Goal: Information Seeking & Learning: Check status

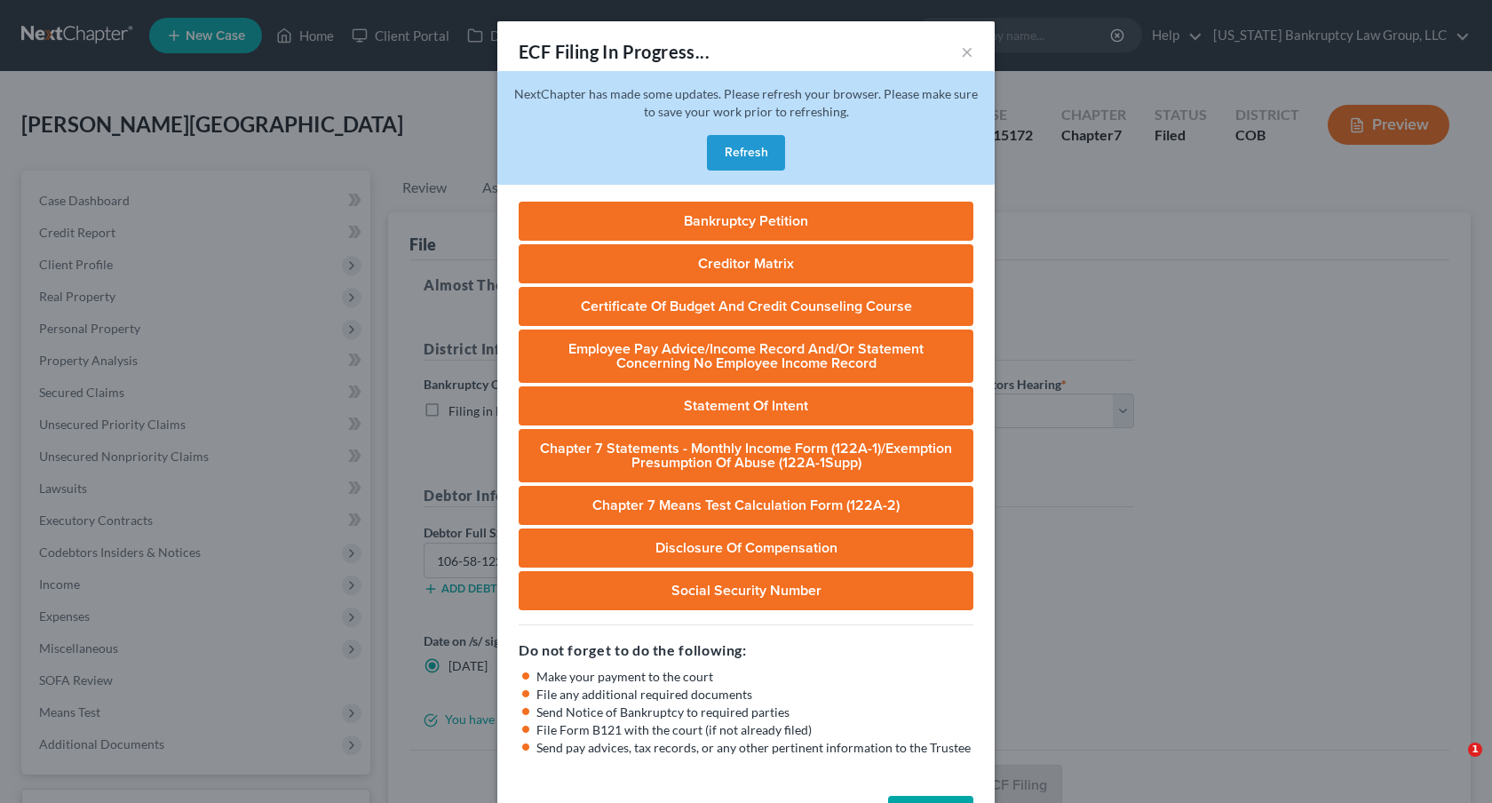
select select "0"
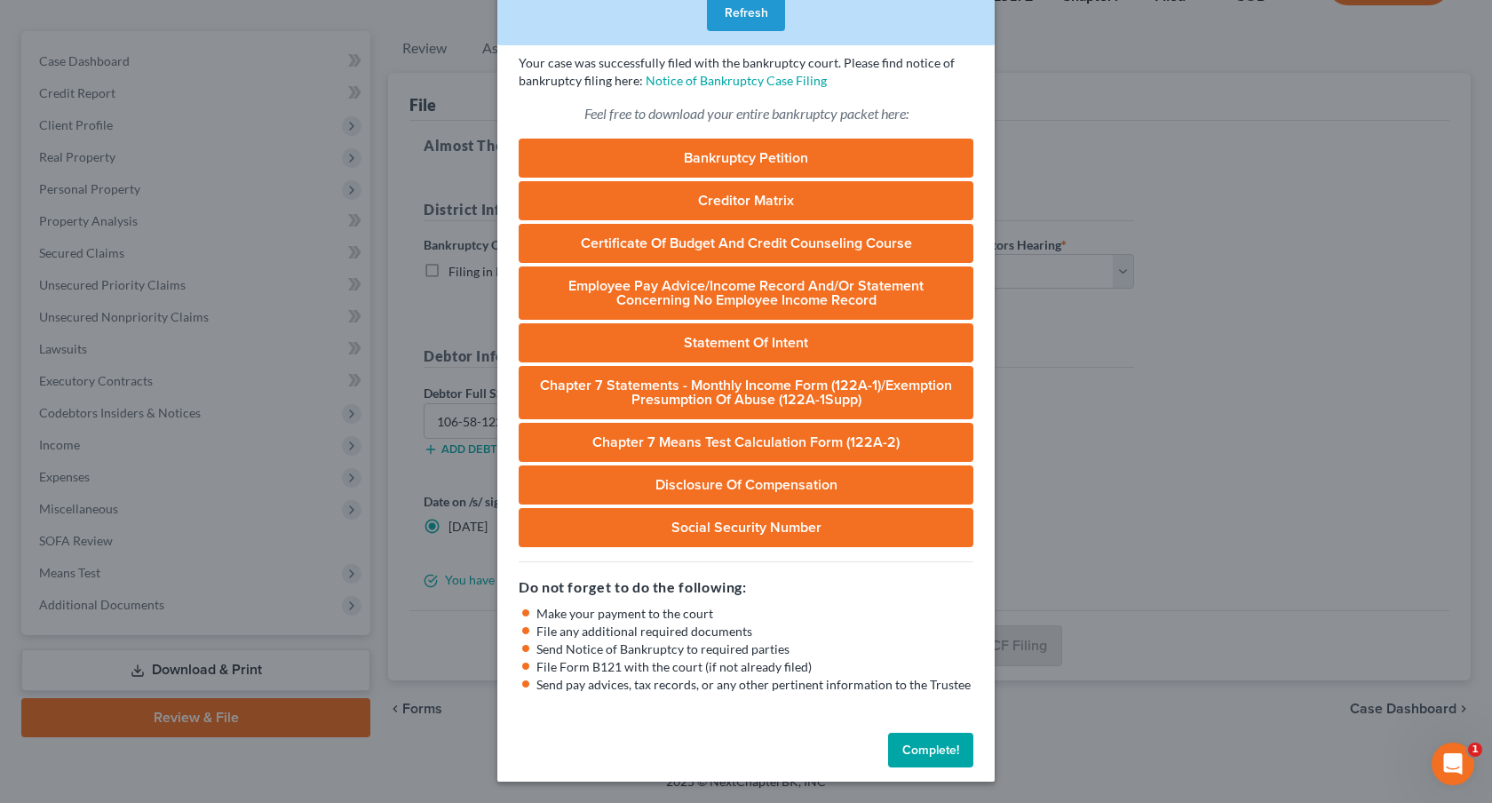
click at [910, 744] on button "Complete!" at bounding box center [930, 751] width 85 height 36
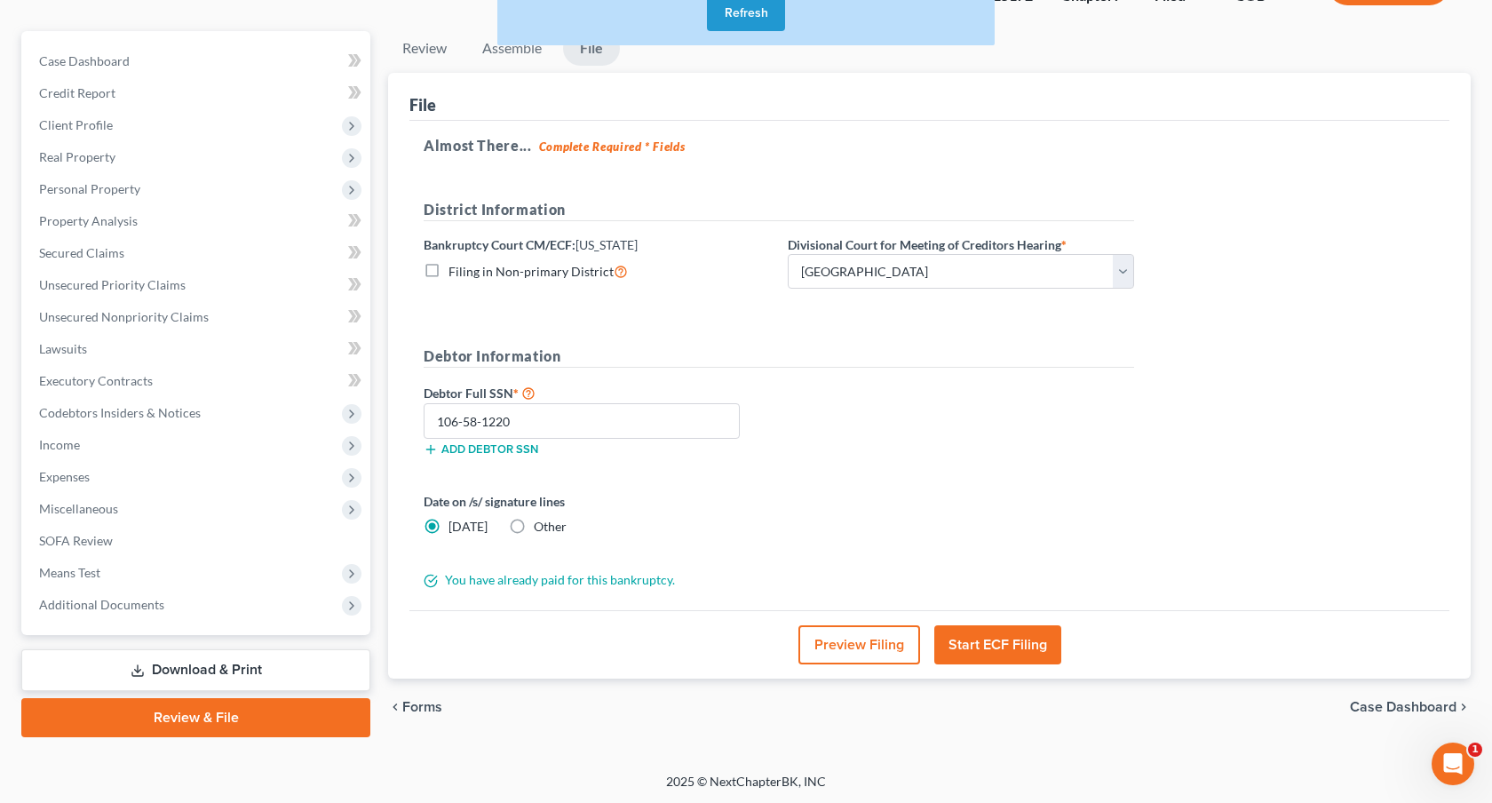
scroll to position [0, 0]
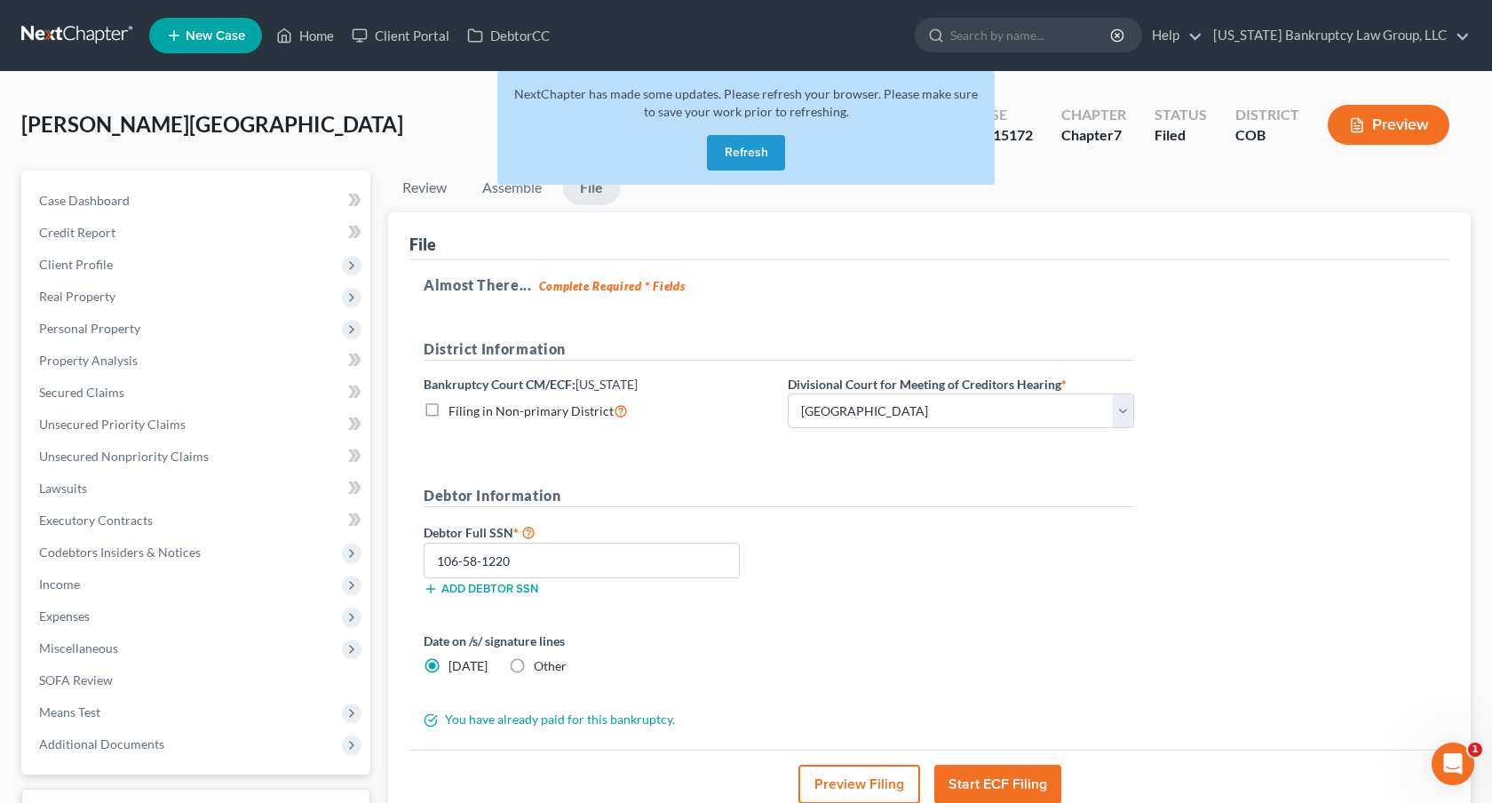
click at [758, 151] on button "Refresh" at bounding box center [746, 153] width 78 height 36
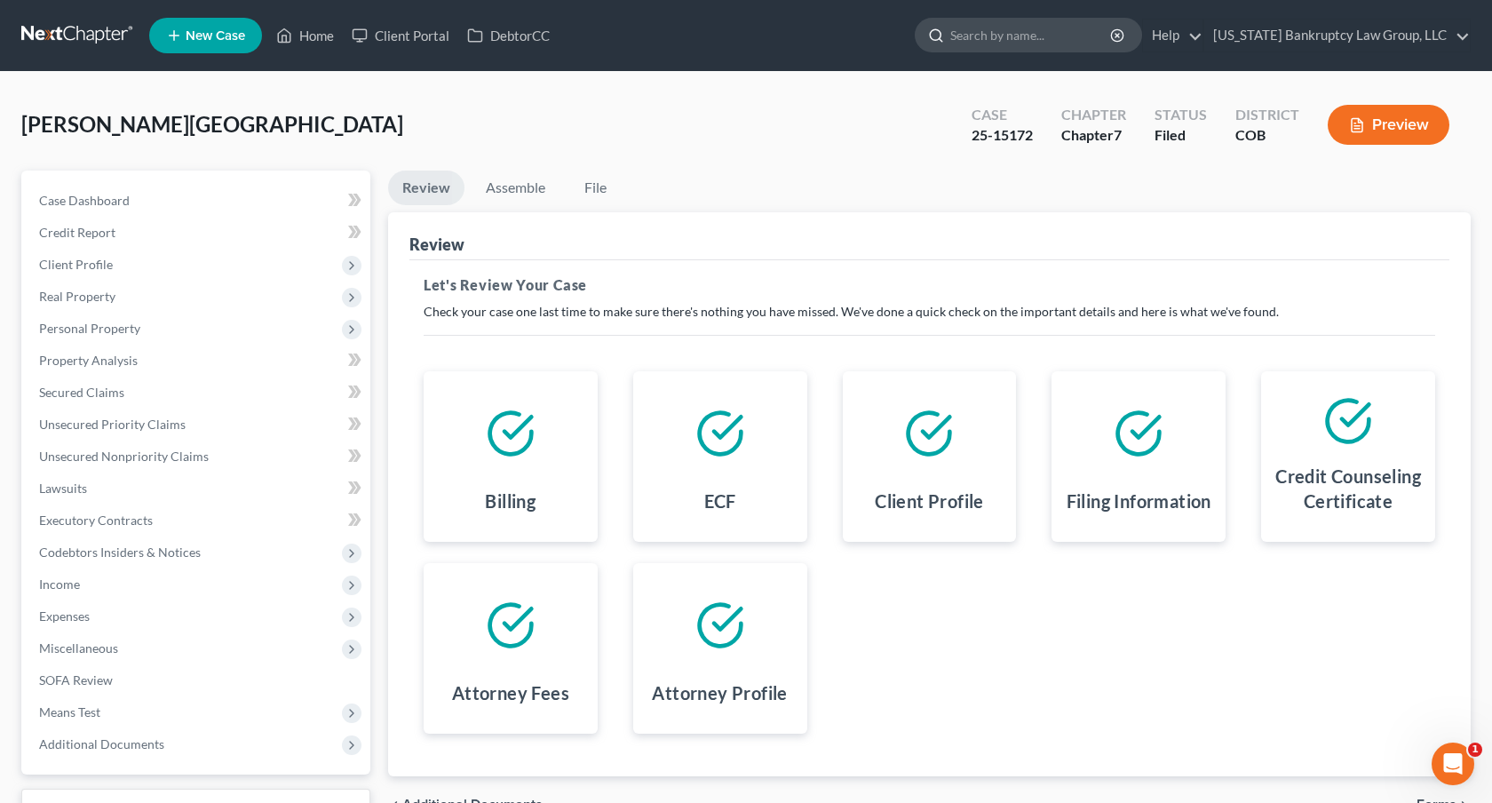
click at [986, 42] on input "search" at bounding box center [1031, 35] width 162 height 33
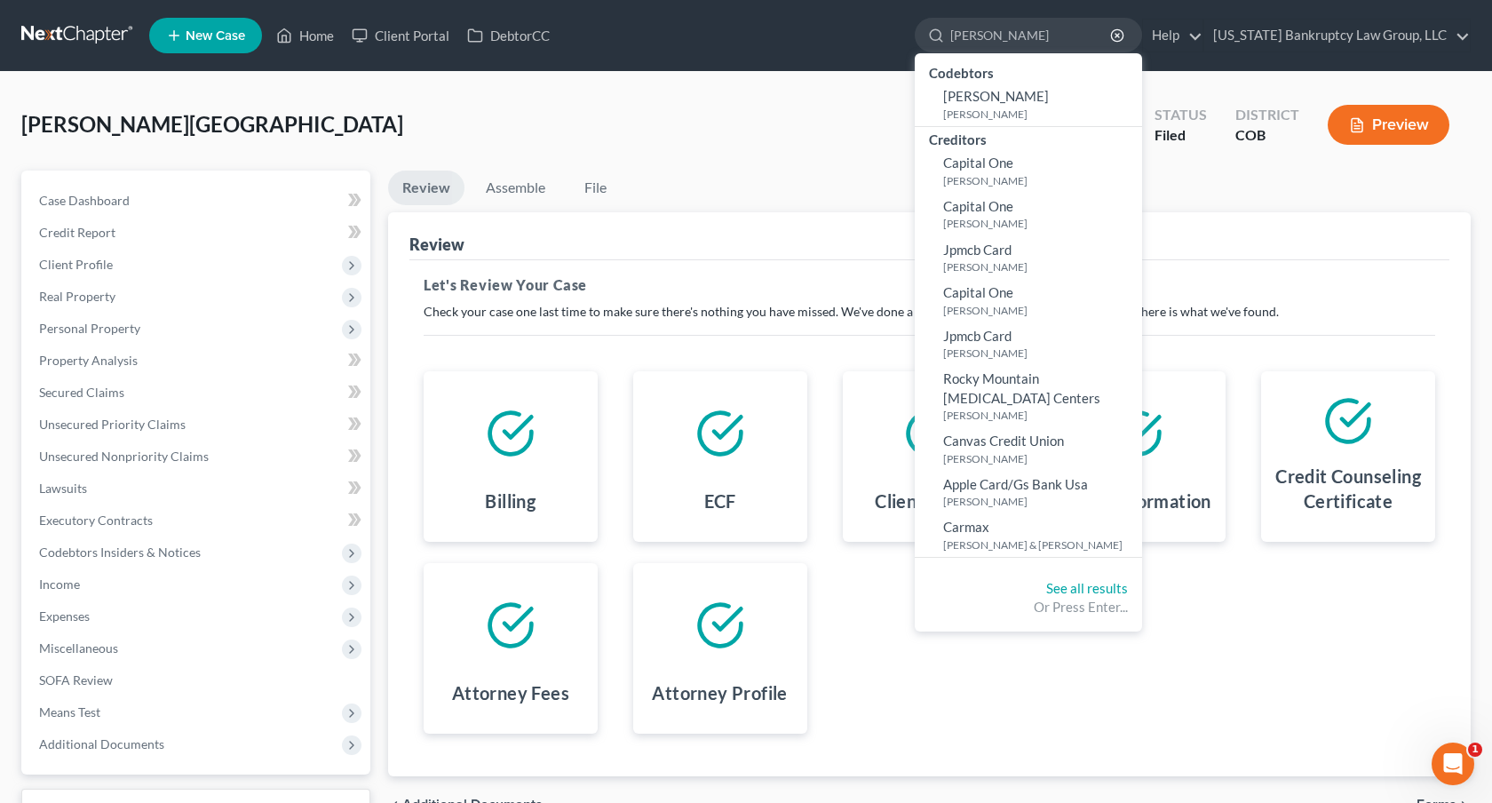
type input "campbell"
click at [321, 94] on div "Gass, Preston Upgraded Case 25-15172 Chapter Chapter 7 Status Filed District CO…" at bounding box center [745, 131] width 1449 height 77
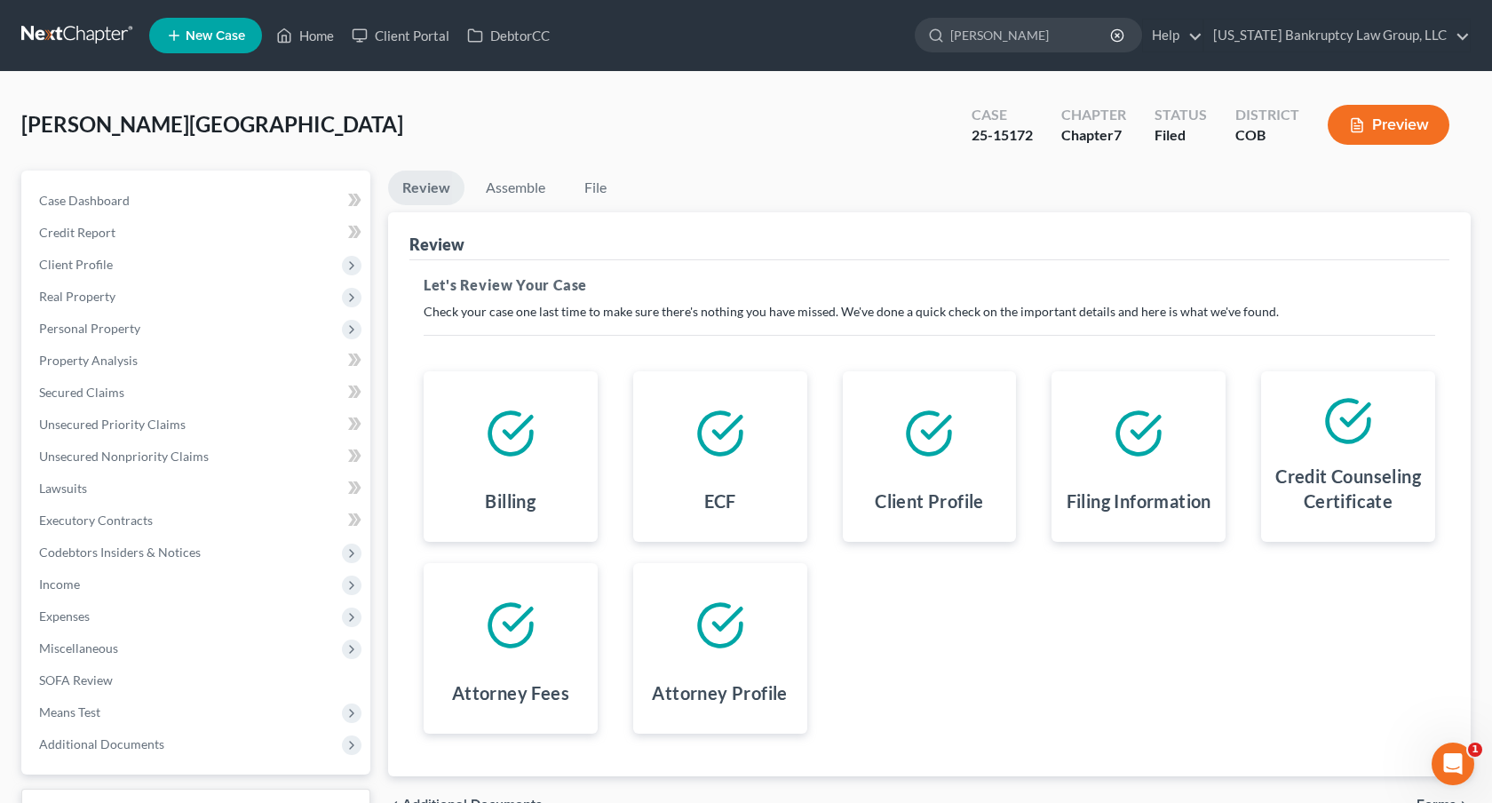
click at [108, 28] on link at bounding box center [78, 36] width 114 height 32
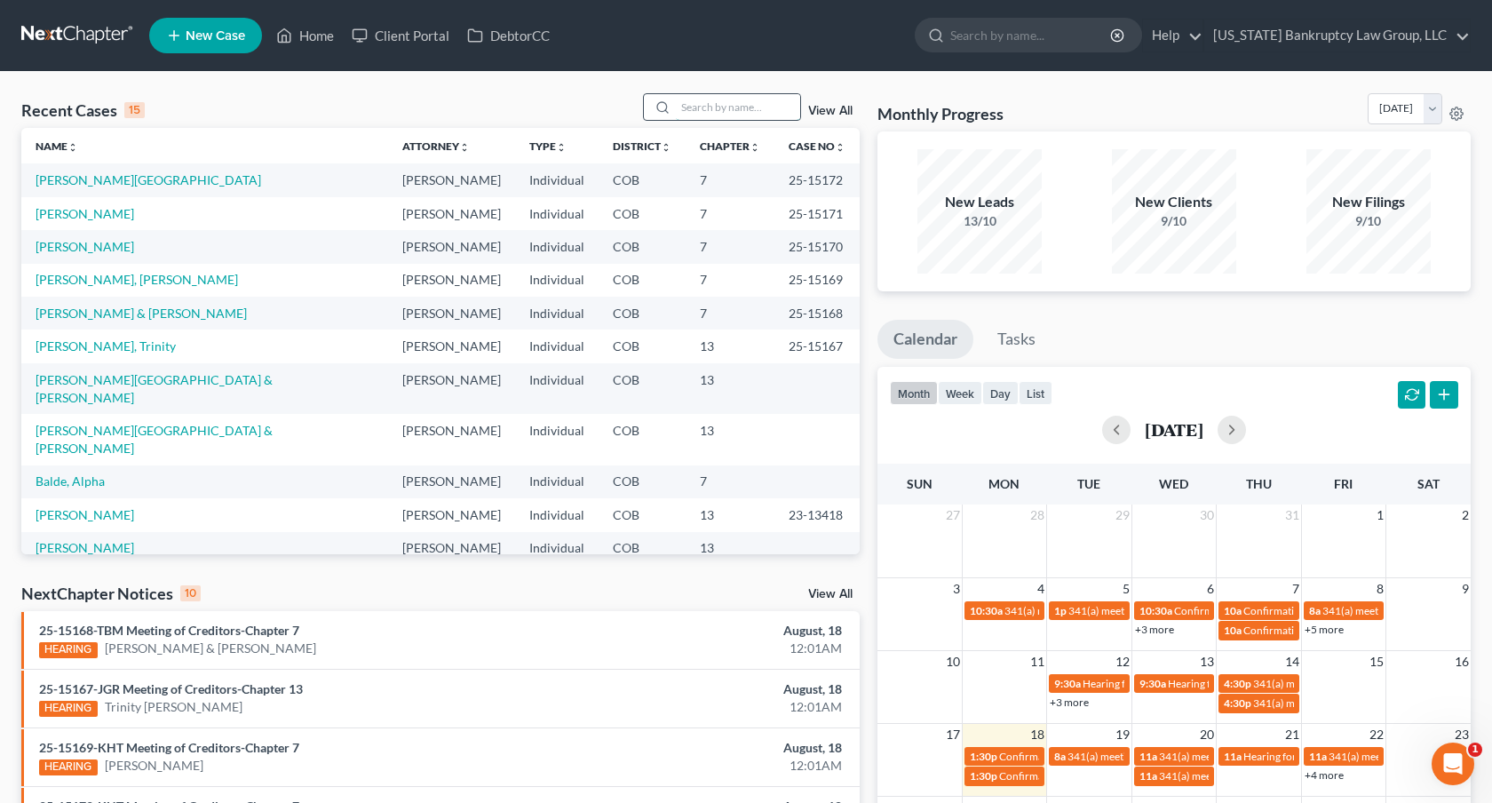
click at [748, 110] on input "search" at bounding box center [738, 107] width 124 height 26
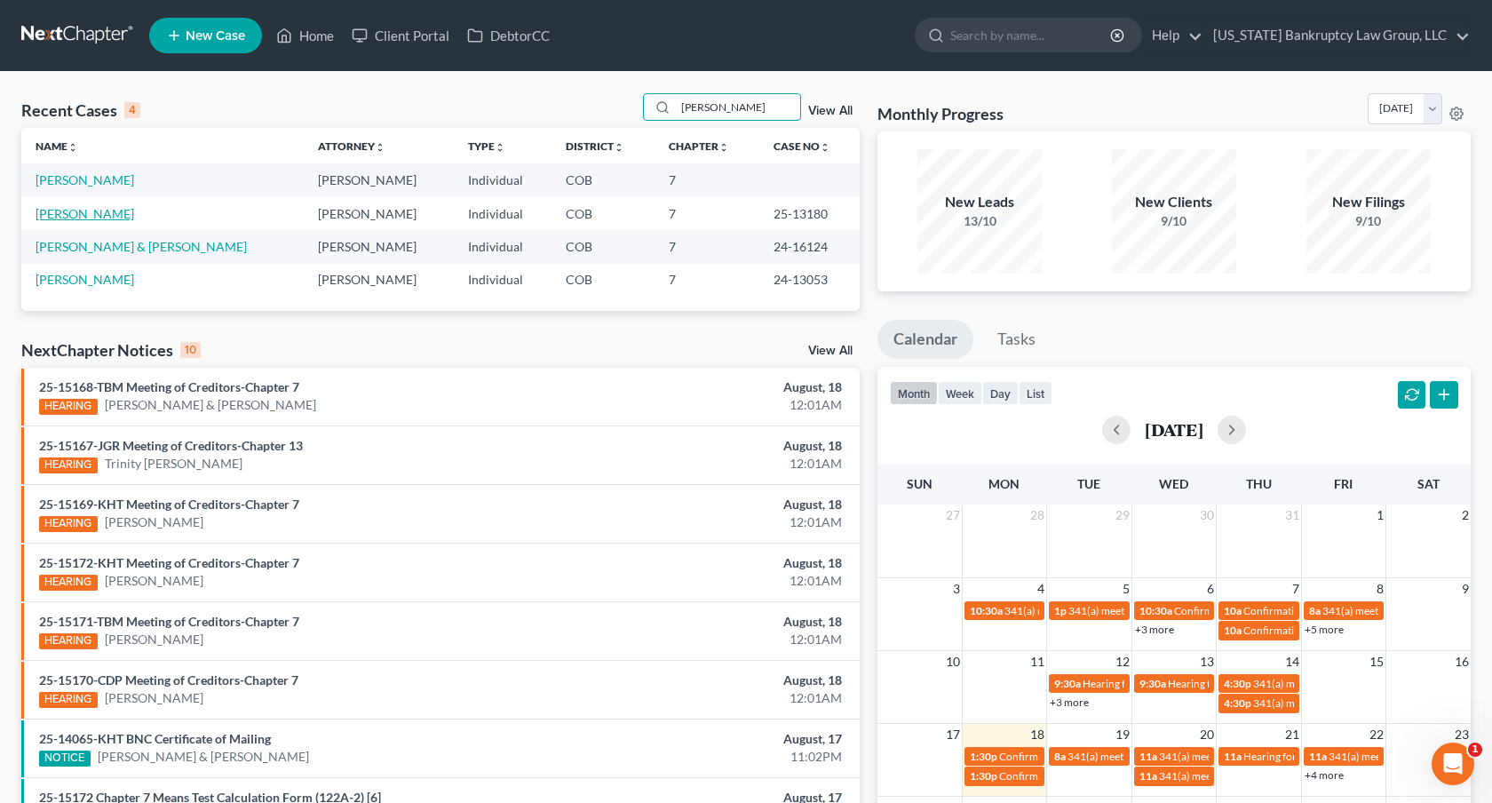
type input "campbell"
click at [113, 219] on link "Campbell, Jessica" at bounding box center [85, 213] width 99 height 15
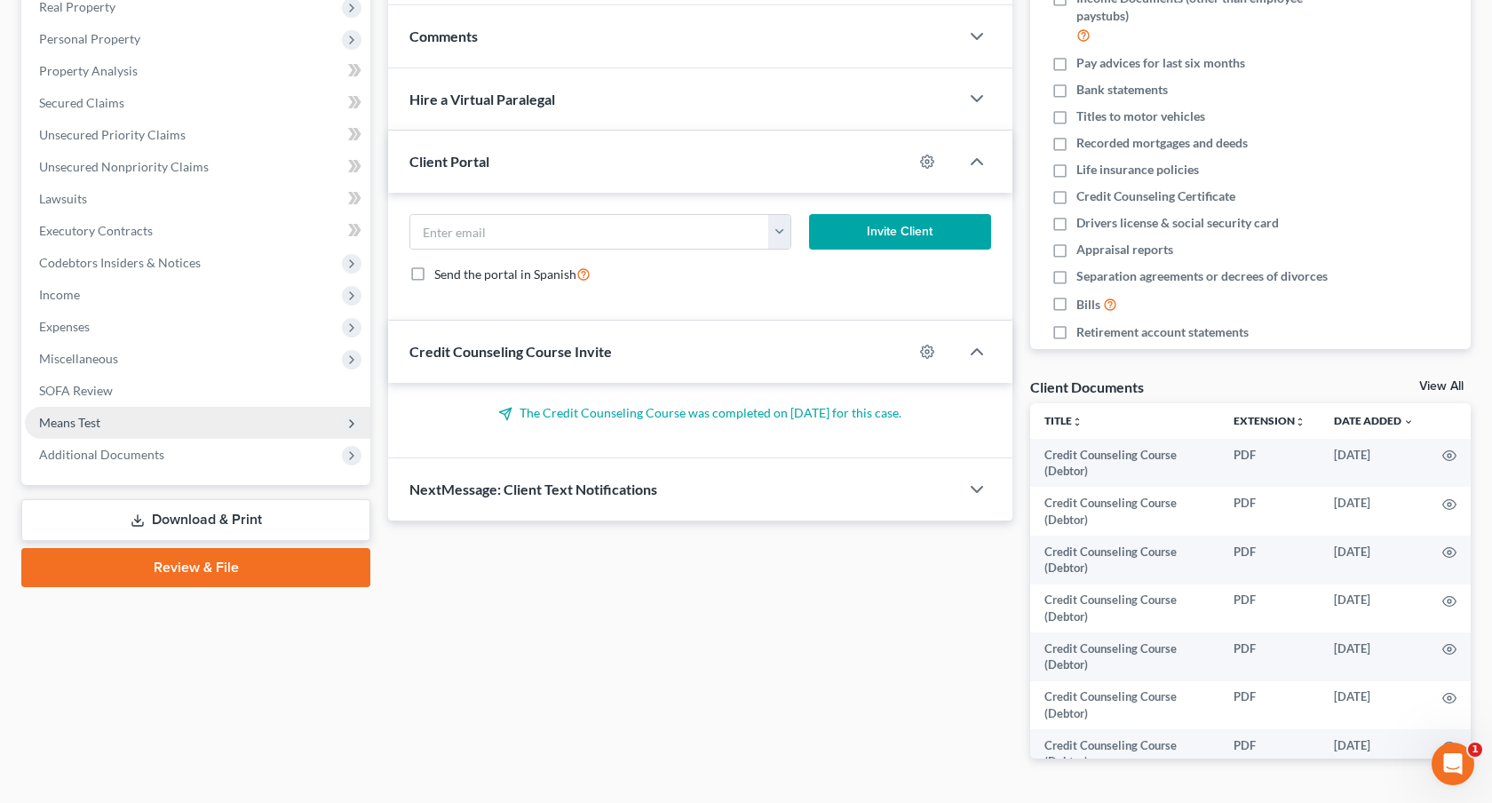
scroll to position [298, 0]
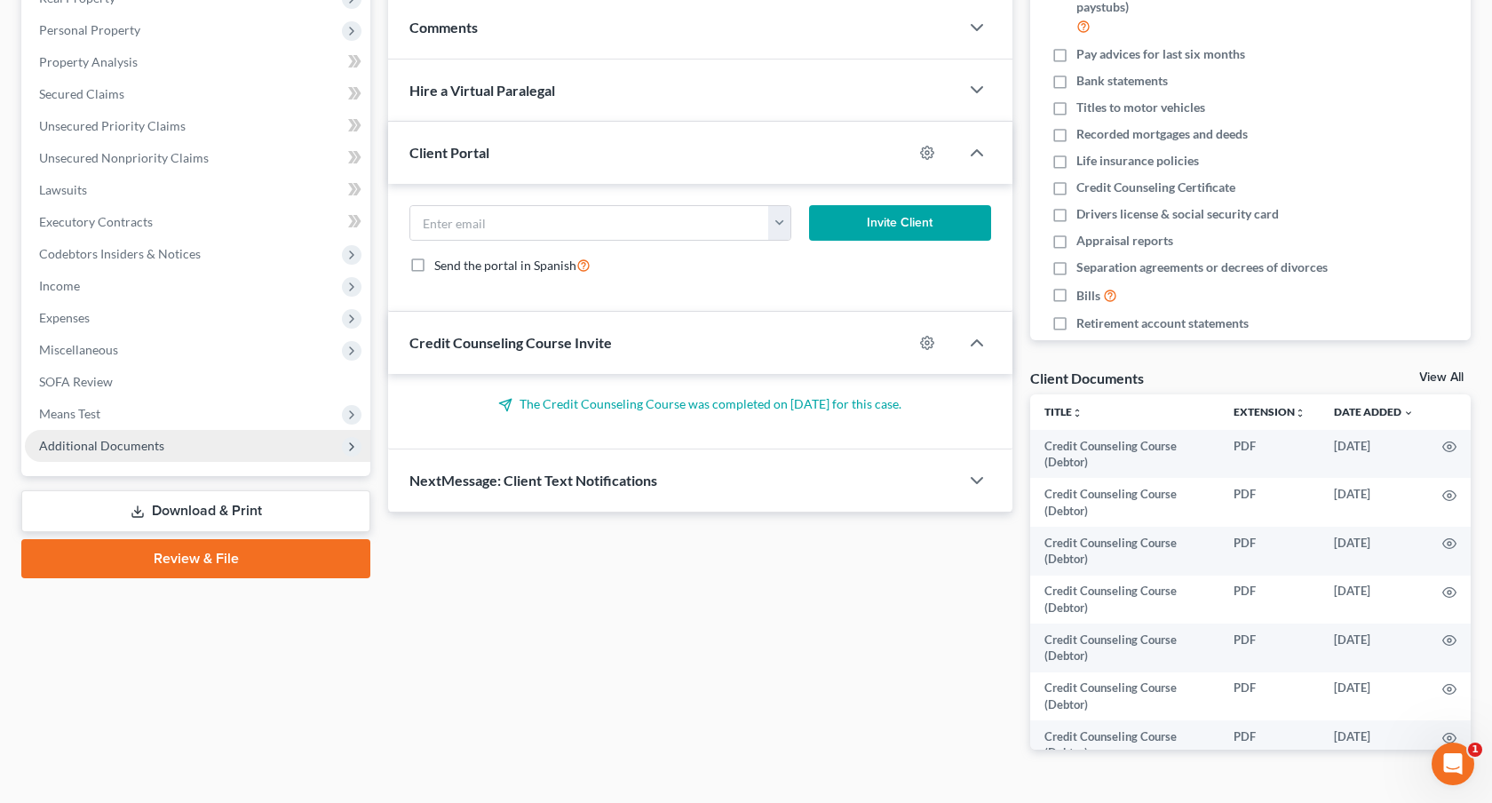
click at [101, 441] on span "Additional Documents" at bounding box center [101, 445] width 125 height 15
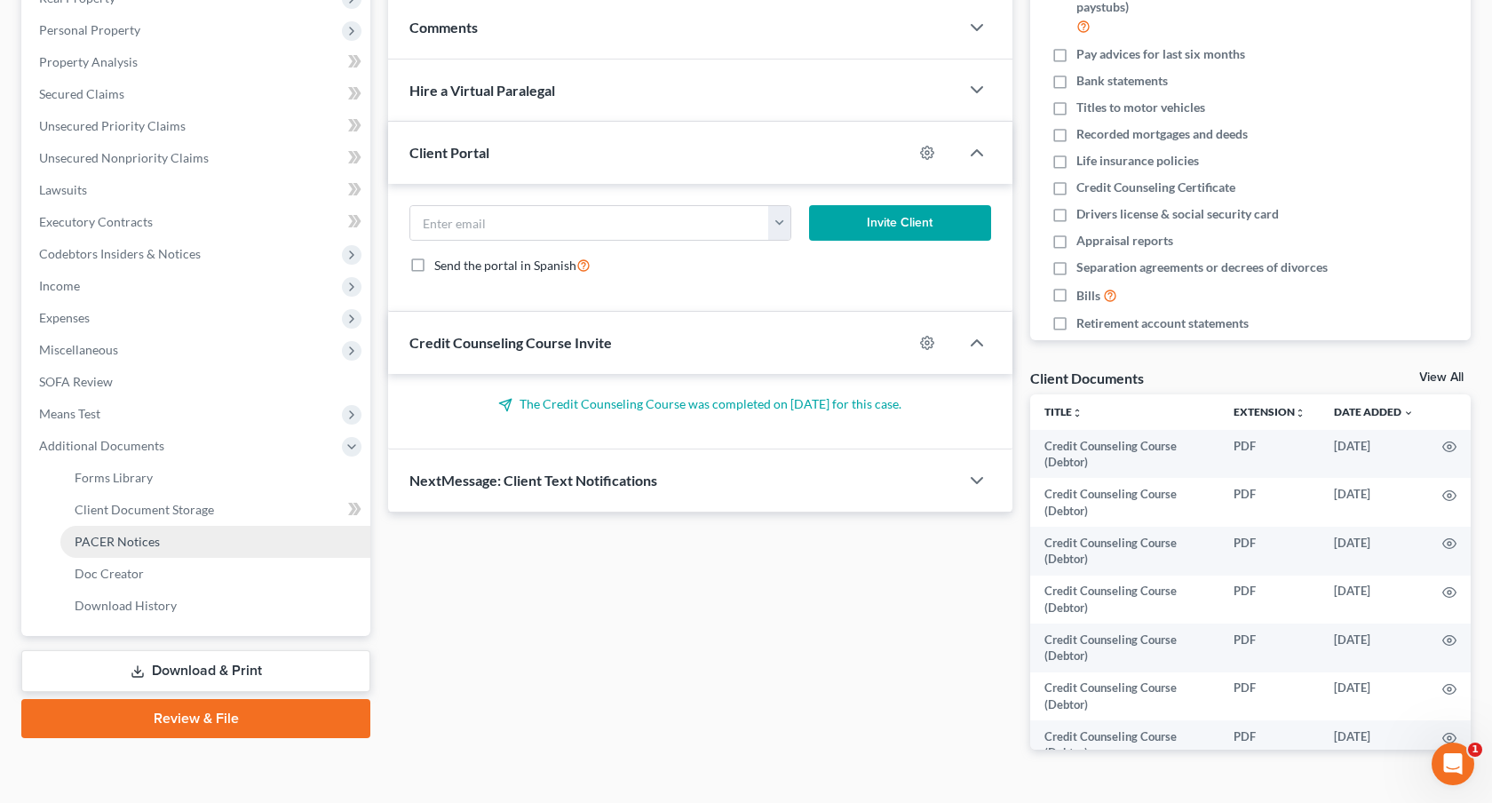
click at [145, 537] on span "PACER Notices" at bounding box center [117, 541] width 85 height 15
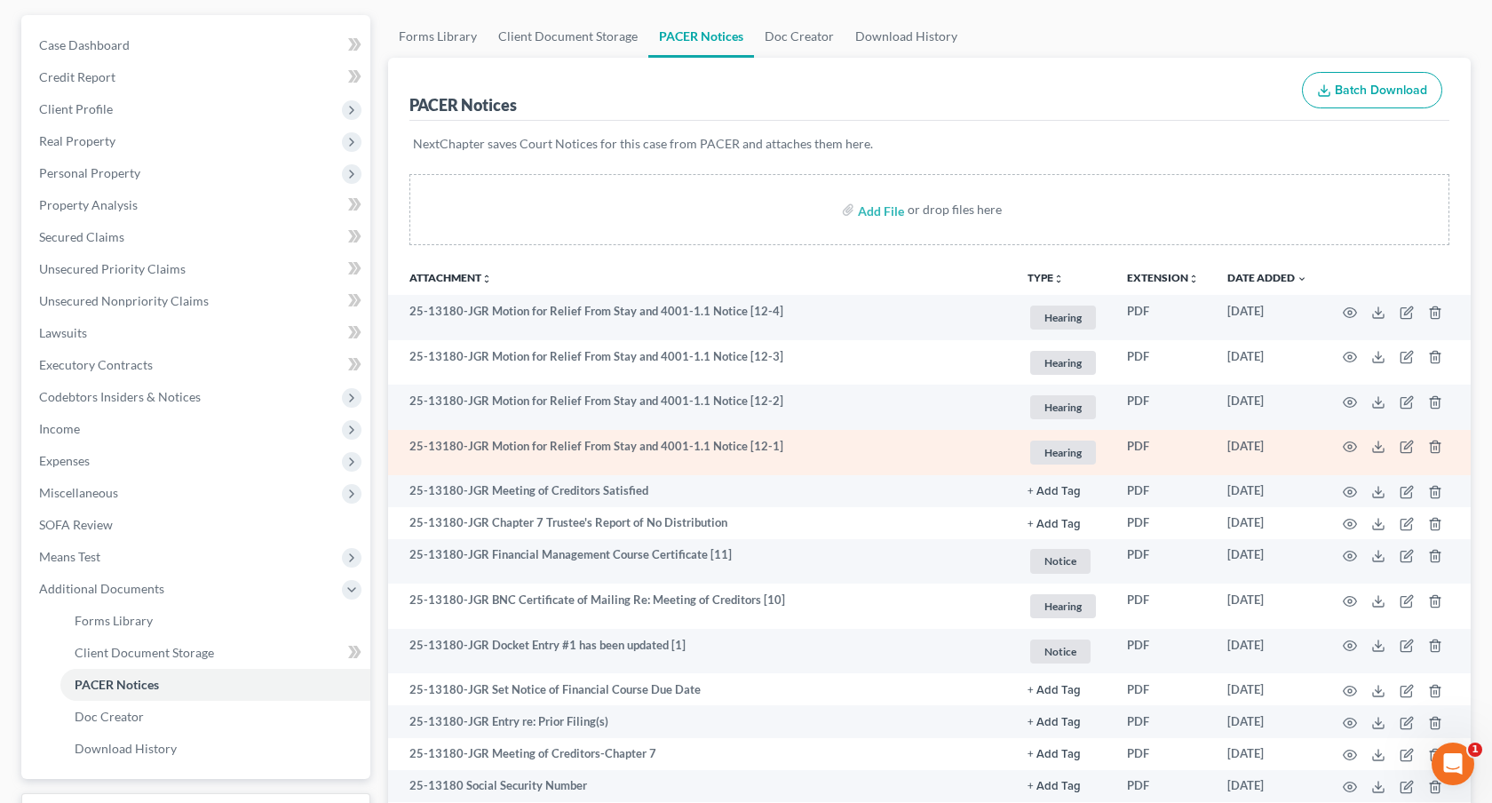
scroll to position [161, 0]
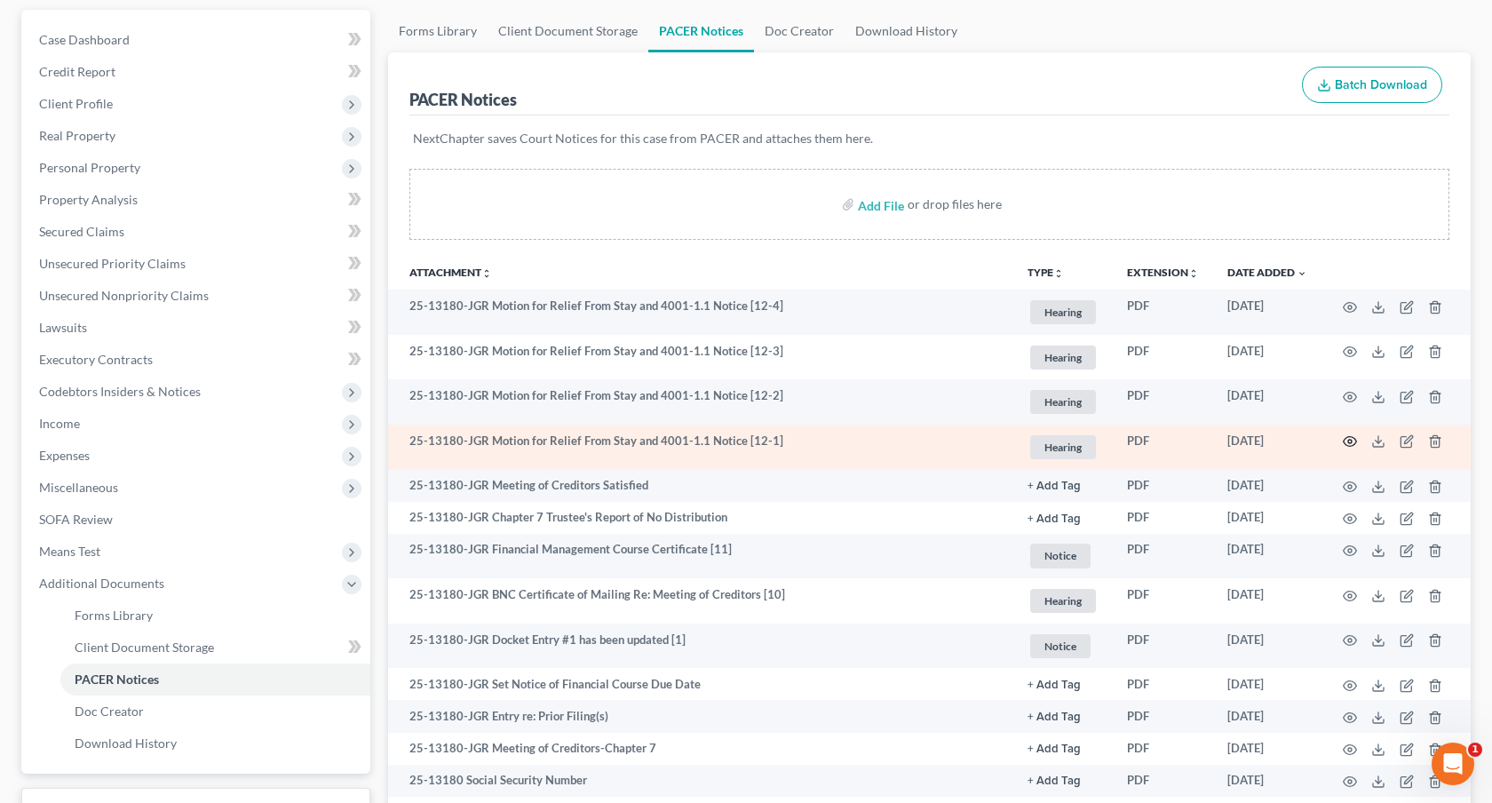
click at [1346, 437] on icon "button" at bounding box center [1349, 442] width 13 height 10
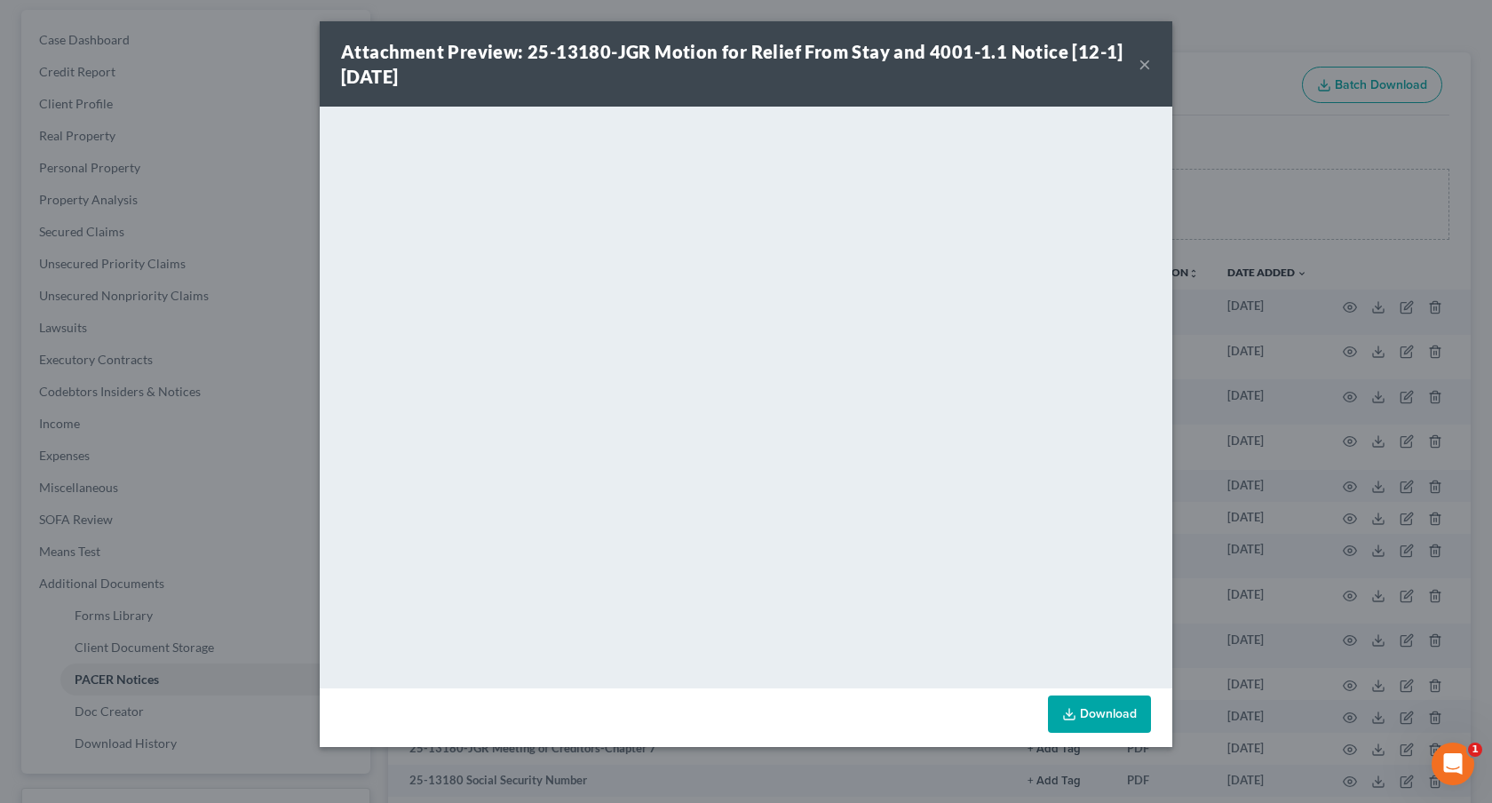
click at [955, 44] on strong "Attachment Preview: 25-13180-JGR Motion for Relief From Stay and 4001-1.1 Notic…" at bounding box center [732, 64] width 782 height 46
click at [1140, 66] on button "×" at bounding box center [1144, 63] width 12 height 21
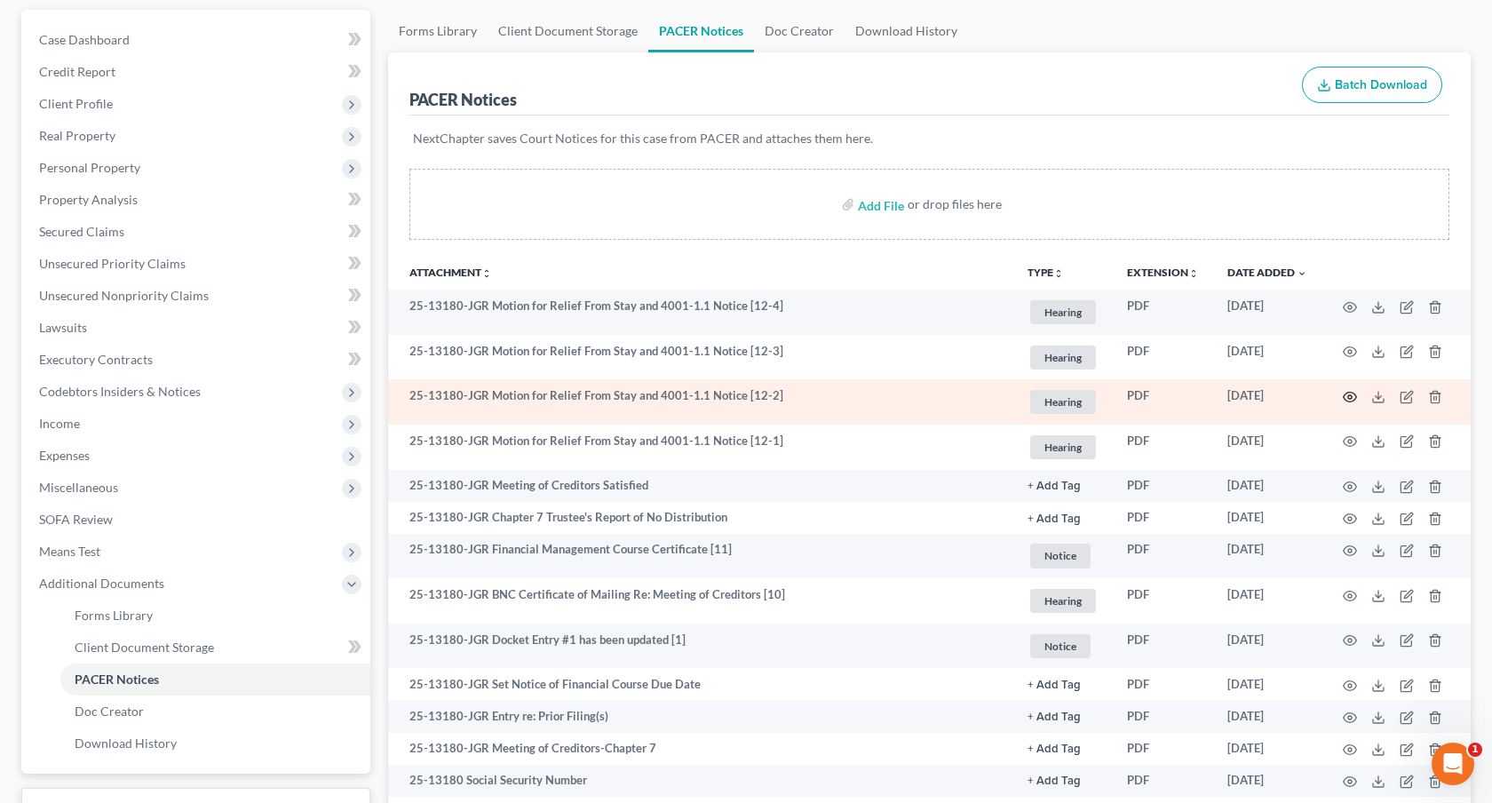
click at [1351, 398] on icon "button" at bounding box center [1350, 397] width 14 height 14
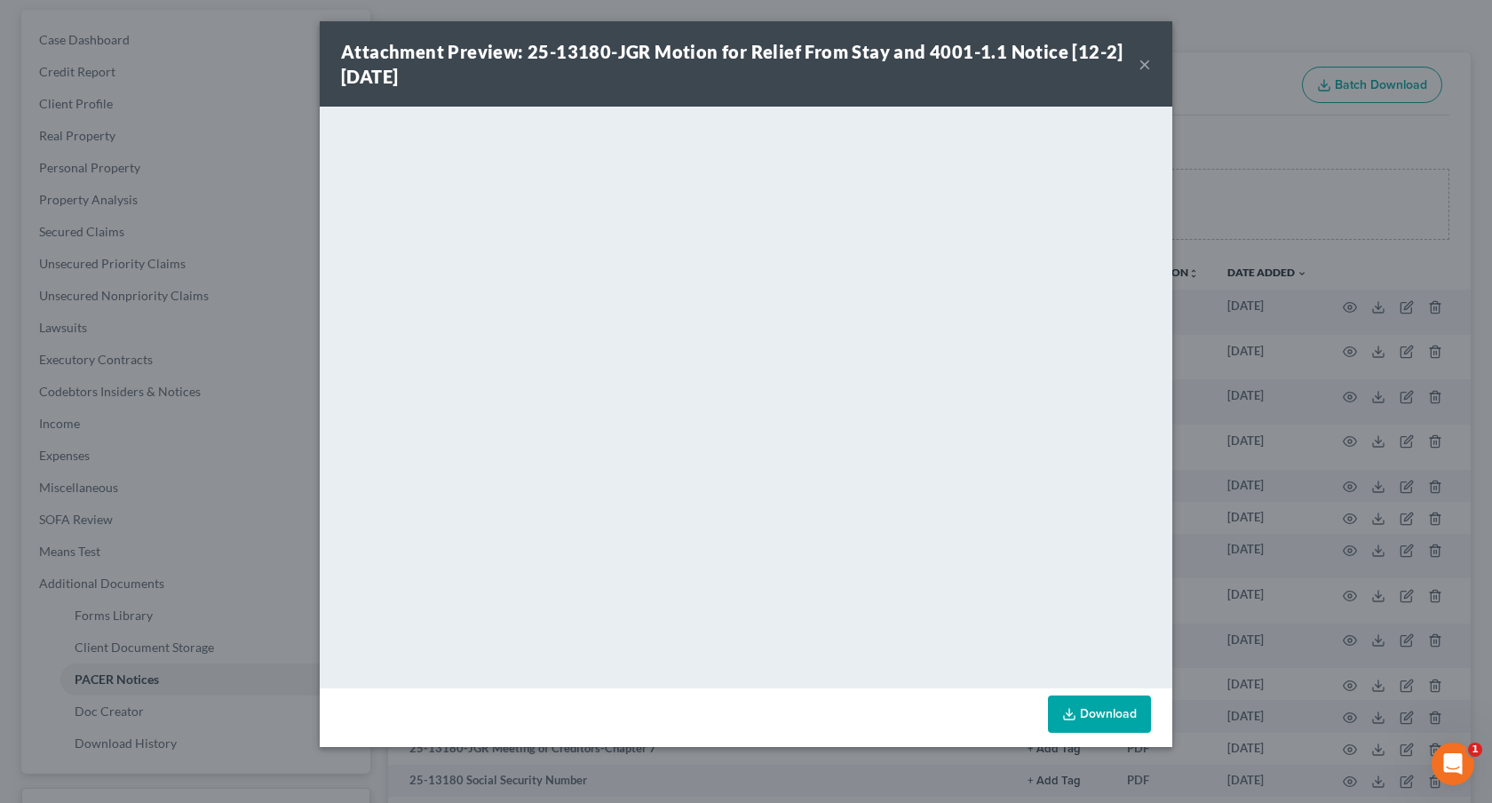
click at [1140, 62] on button "×" at bounding box center [1144, 63] width 12 height 21
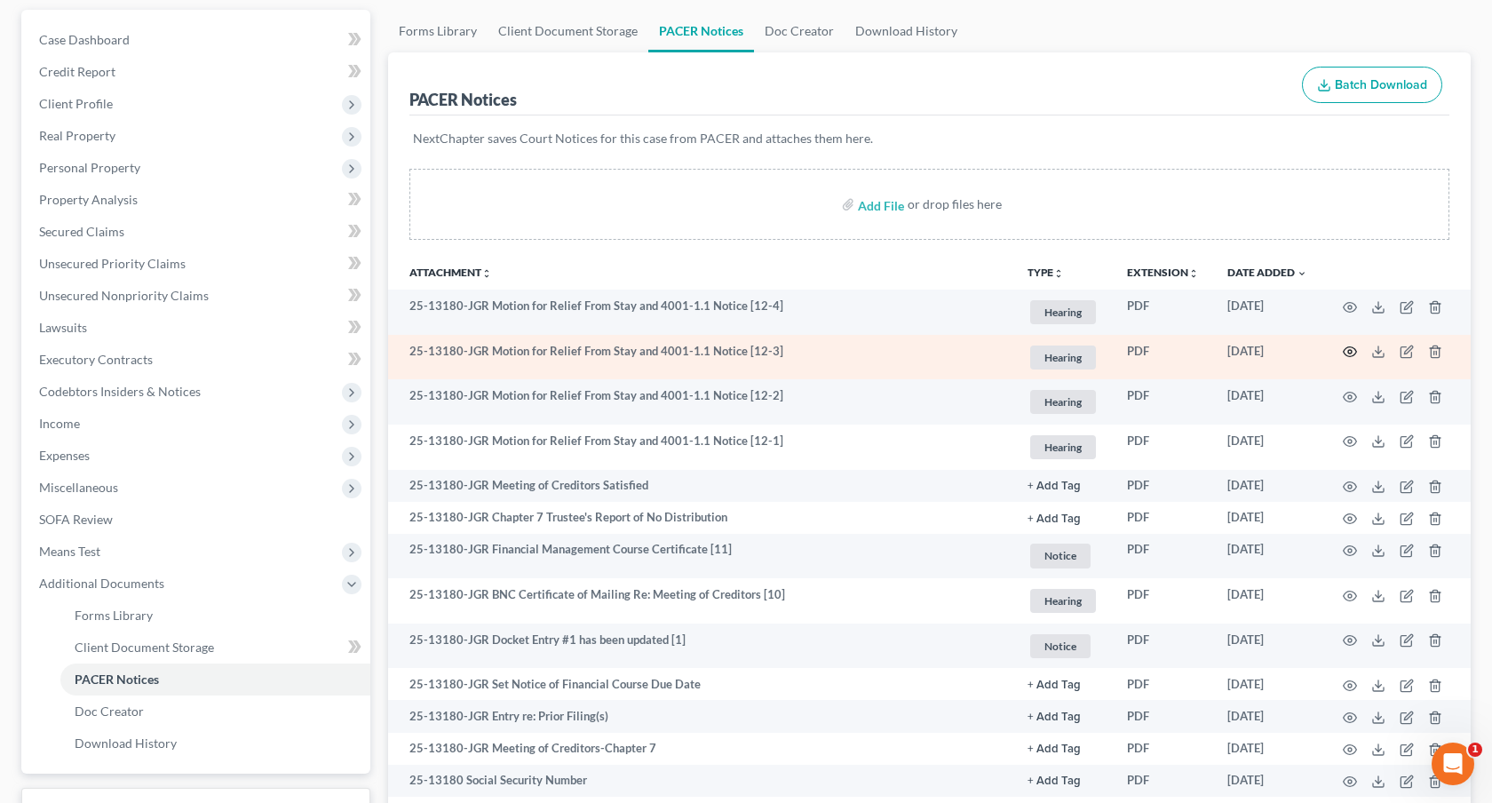
click at [1349, 352] on circle "button" at bounding box center [1350, 352] width 4 height 4
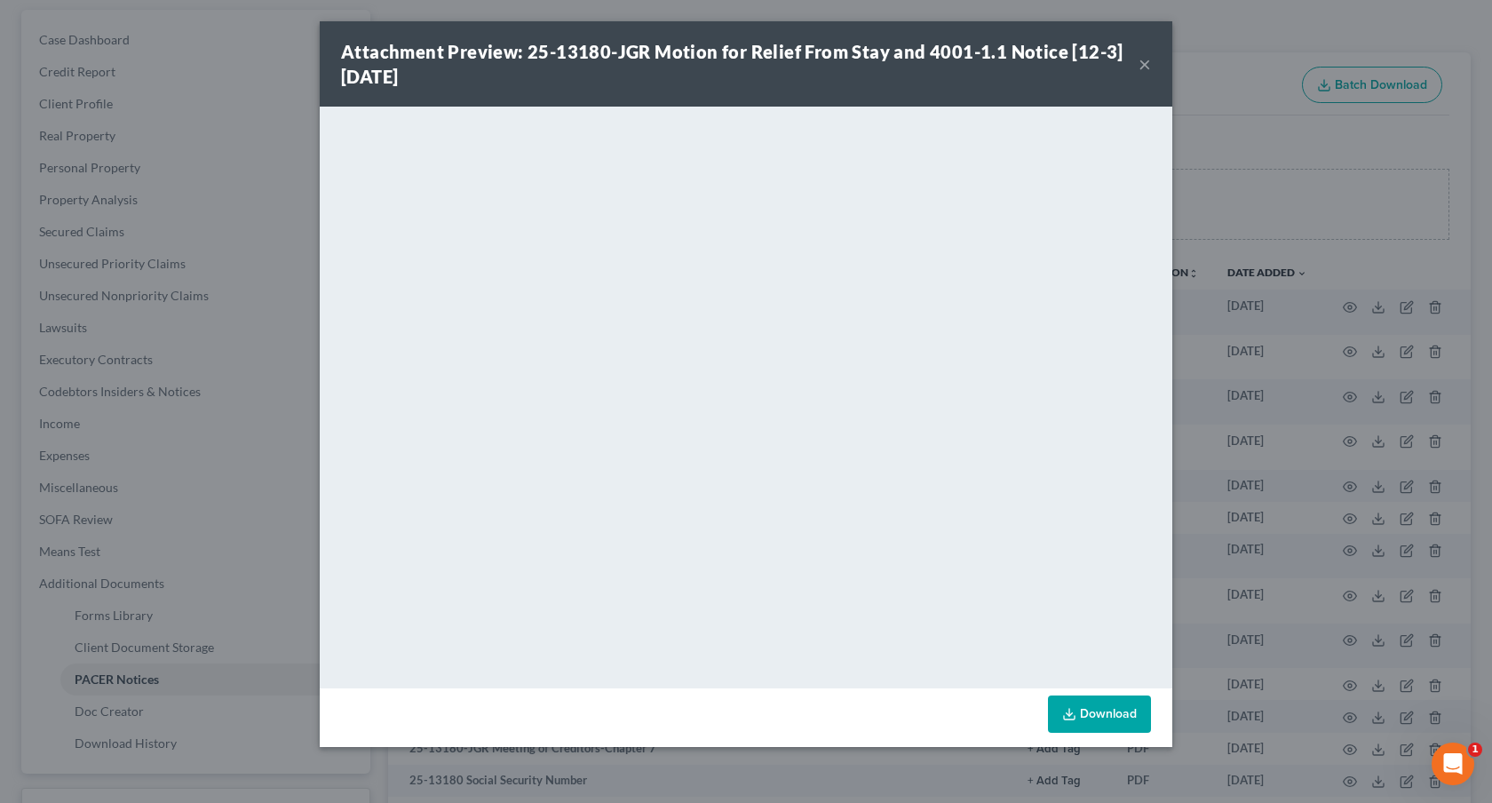
click at [1144, 67] on button "×" at bounding box center [1144, 63] width 12 height 21
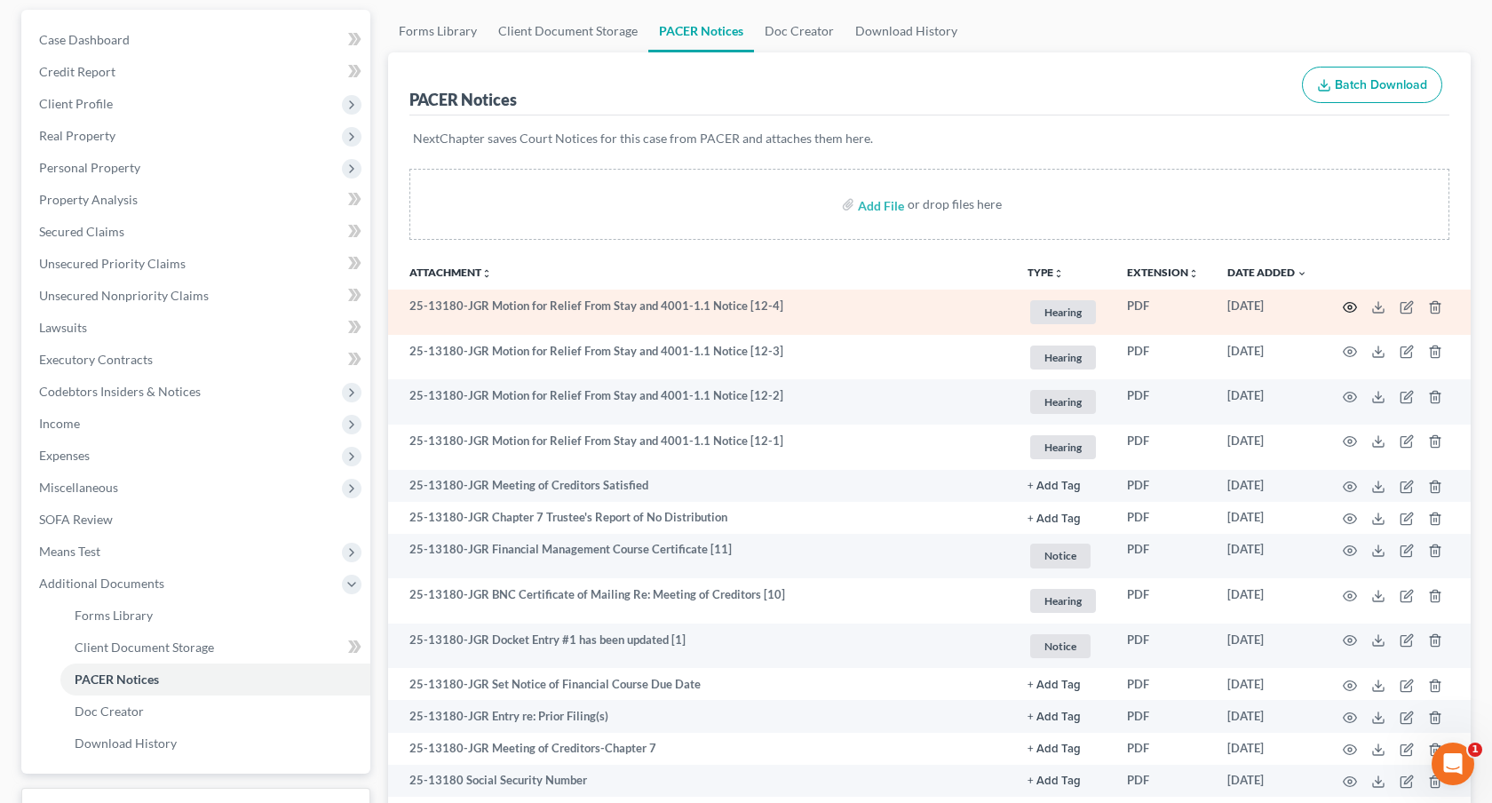
click at [1350, 307] on circle "button" at bounding box center [1350, 307] width 4 height 4
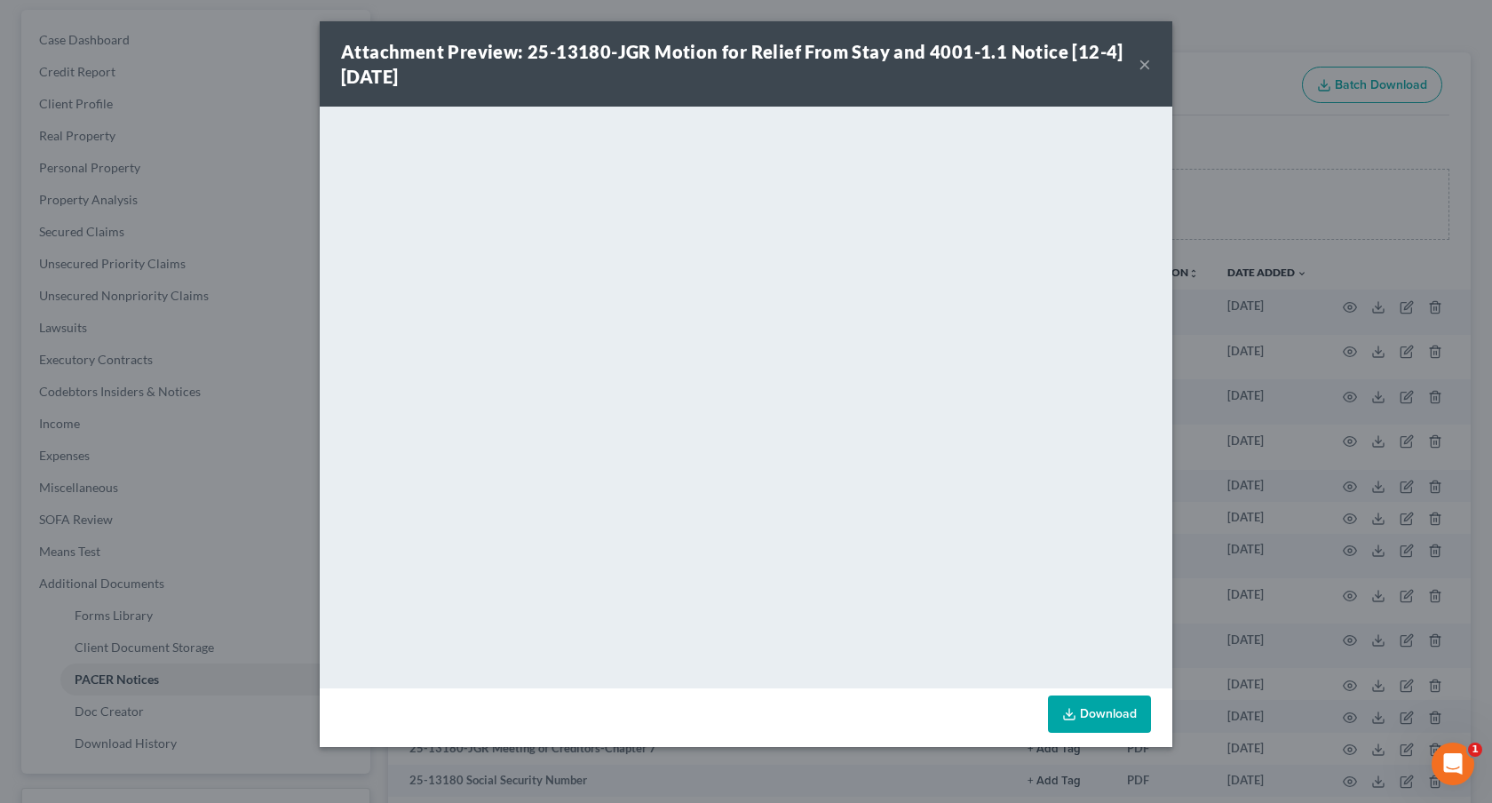
click at [1147, 58] on button "×" at bounding box center [1144, 63] width 12 height 21
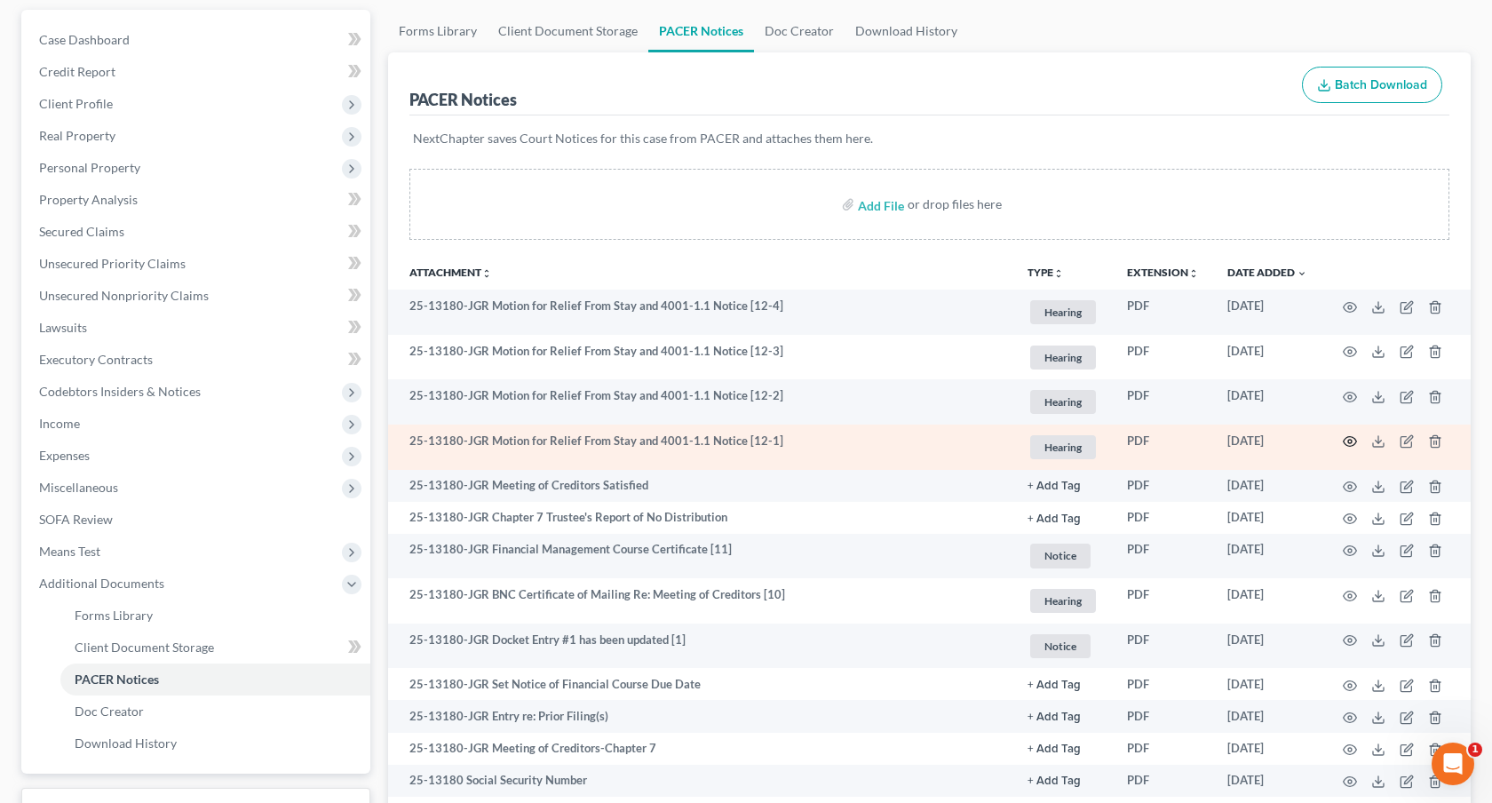
click at [1350, 444] on icon "button" at bounding box center [1350, 441] width 14 height 14
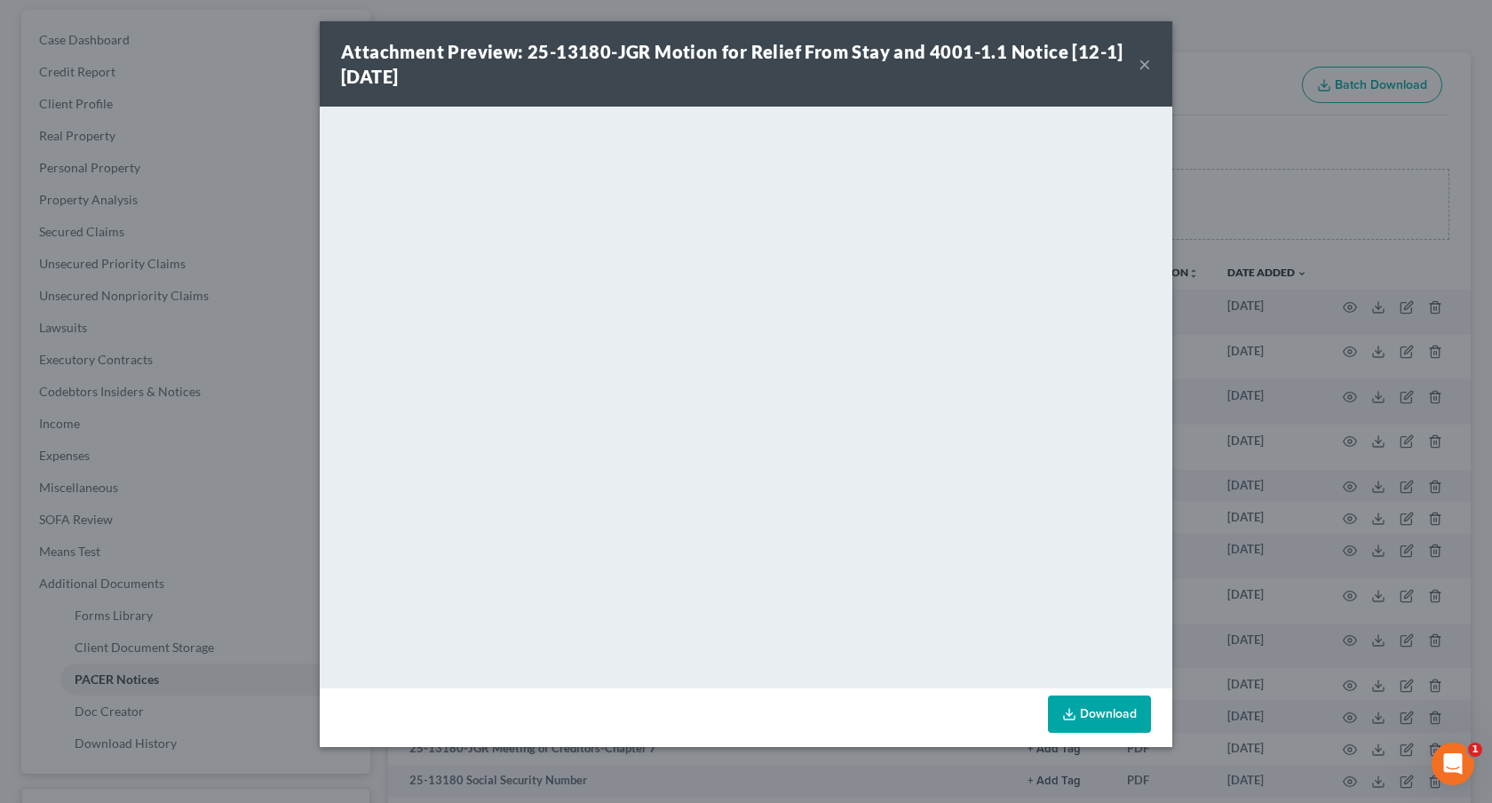
click at [1144, 62] on button "×" at bounding box center [1144, 63] width 12 height 21
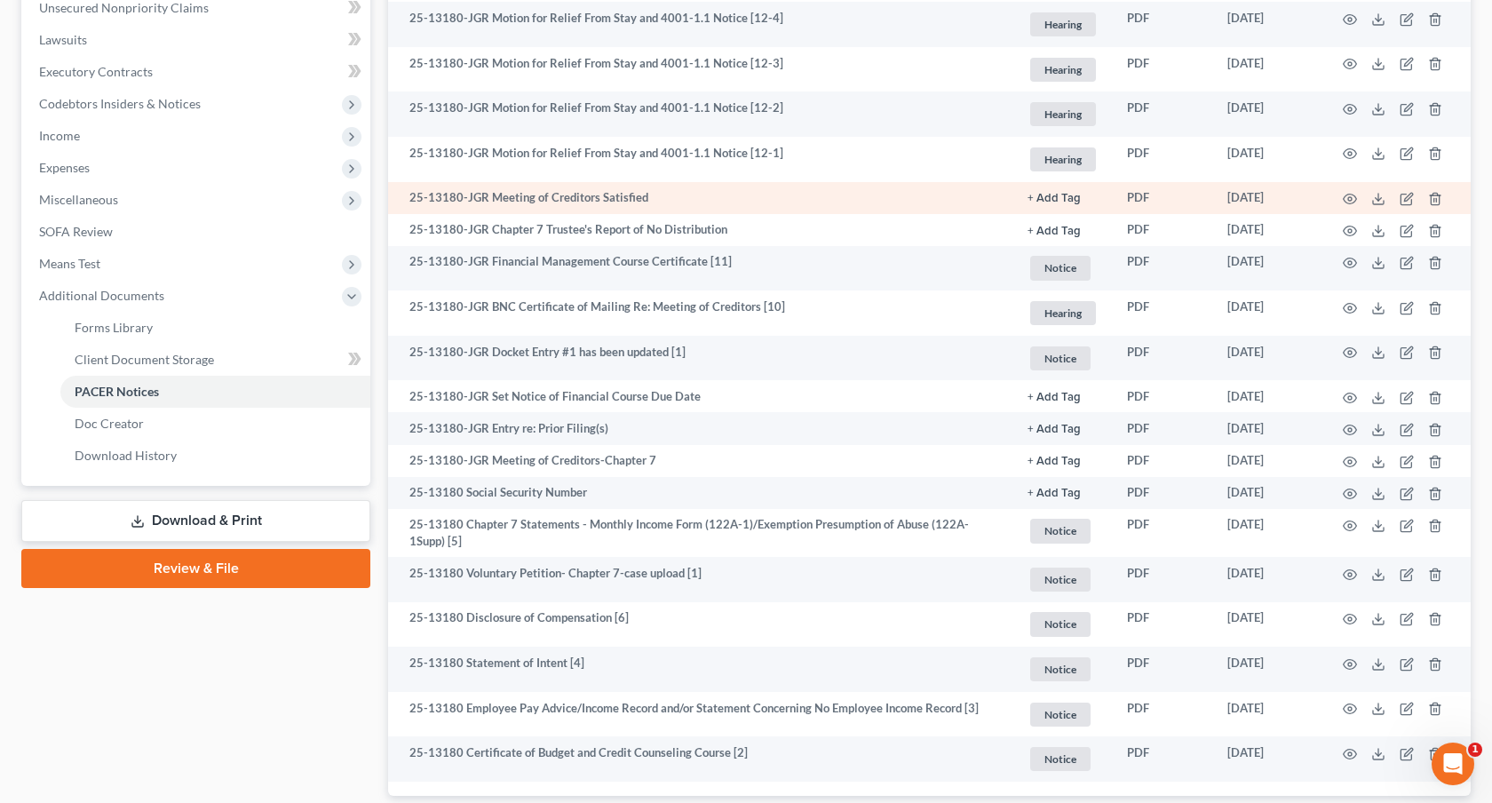
scroll to position [452, 0]
